Goal: Obtain resource: Download file/media

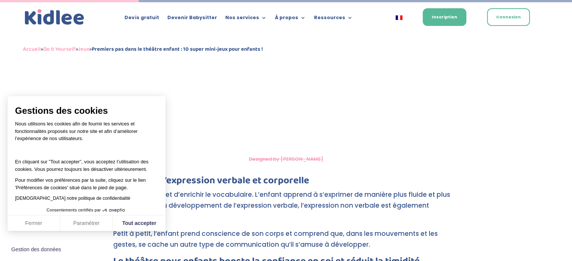
scroll to position [804, 0]
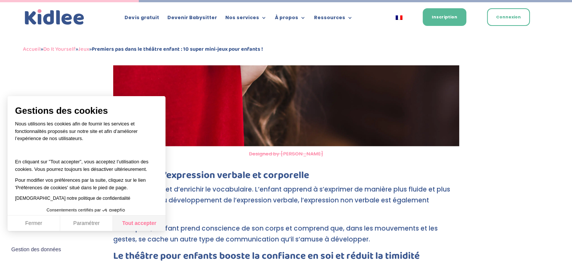
click at [138, 221] on button "Tout accepter" at bounding box center [139, 224] width 53 height 16
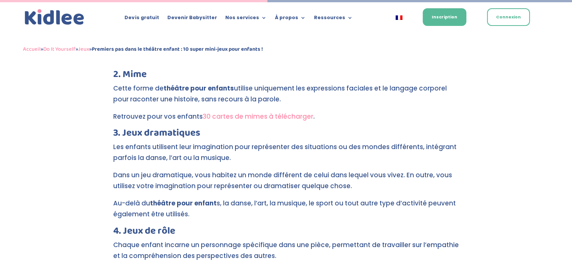
scroll to position [1549, 0]
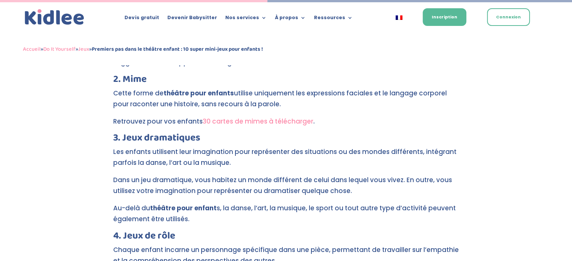
click at [228, 117] on link "30 cartes de mimes à télécharger" at bounding box center [258, 121] width 111 height 9
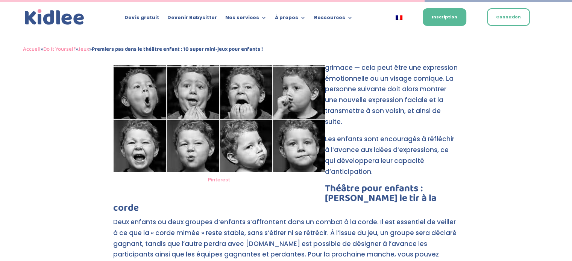
scroll to position [2498, 0]
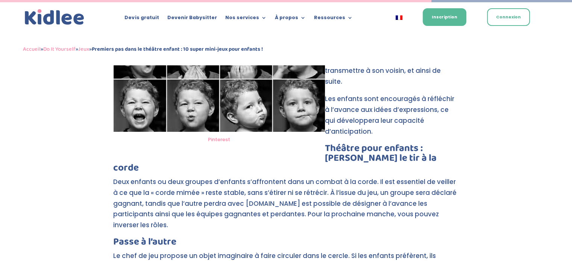
click at [233, 183] on p "Deux enfants ou deux groupes d’enfants s’affrontent dans un combat à la corde. …" at bounding box center [286, 207] width 346 height 61
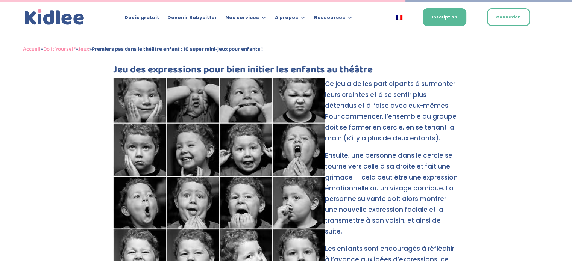
scroll to position [2363, 0]
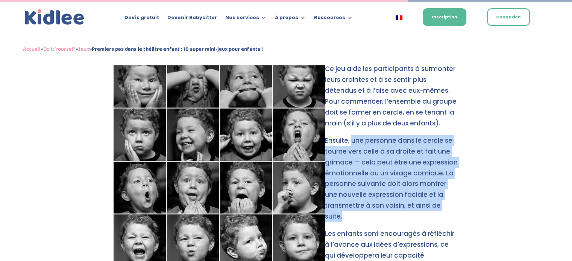
drag, startPoint x: 351, startPoint y: 119, endPoint x: 449, endPoint y: 176, distance: 112.8
copy p "une personne dans le cercle se tourne vers celle à sa droite et fait une grimac…"
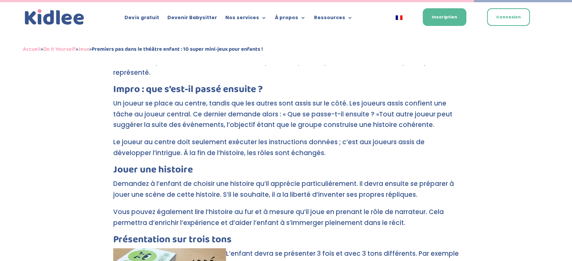
scroll to position [2723, 0]
